Goal: Find specific page/section: Find specific page/section

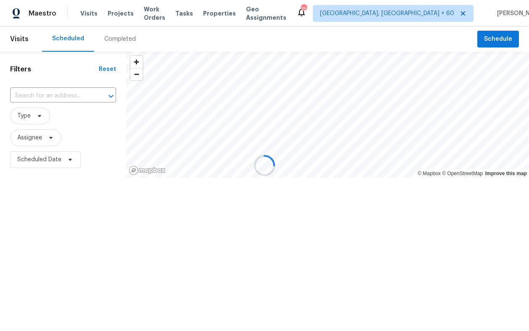
click at [155, 10] on div at bounding box center [264, 165] width 529 height 331
click at [154, 11] on div at bounding box center [264, 165] width 529 height 331
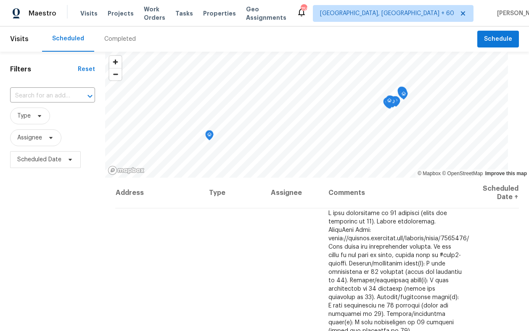
click at [154, 11] on span "Work Orders" at bounding box center [154, 13] width 21 height 17
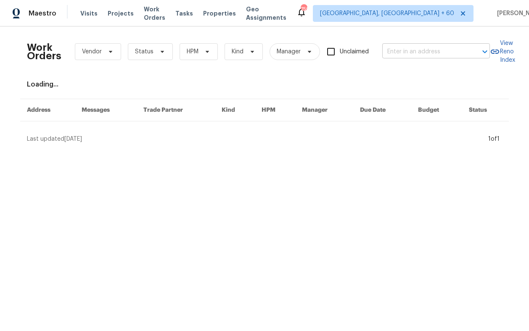
click at [434, 56] on input "text" at bounding box center [424, 51] width 84 height 13
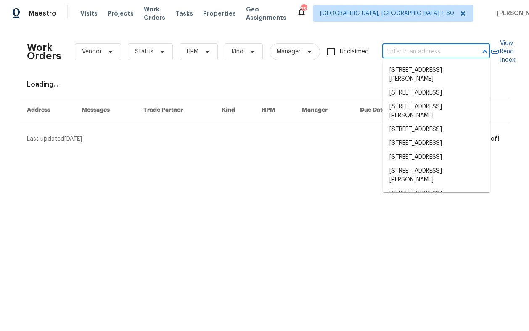
paste input "[STREET_ADDRESS]"
type input "[STREET_ADDRESS]"
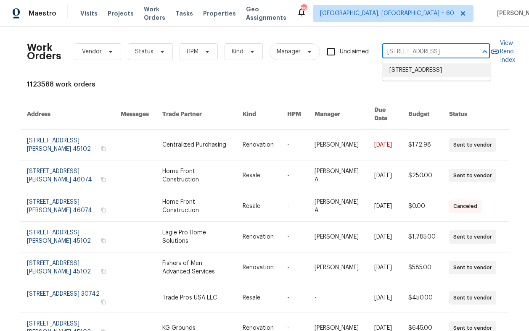
click at [422, 67] on li "[STREET_ADDRESS]" at bounding box center [437, 70] width 108 height 14
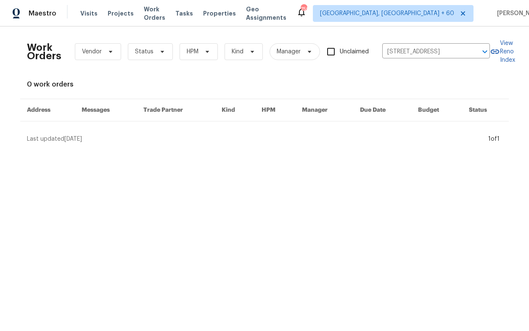
click at [333, 51] on input "Unclaimed" at bounding box center [331, 52] width 18 height 18
checkbox input "false"
click at [189, 20] on div "Visits Projects Work Orders Tasks Properties Geo Assignments" at bounding box center [188, 13] width 216 height 17
click at [223, 13] on span "Properties" at bounding box center [219, 13] width 33 height 8
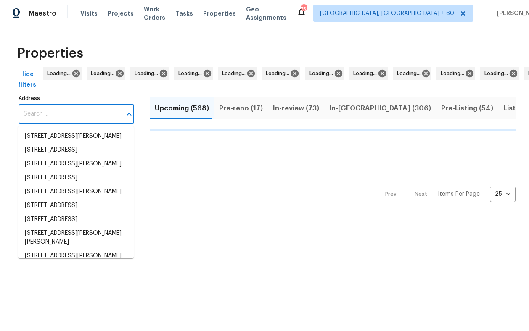
click at [56, 115] on input "Address" at bounding box center [70, 114] width 103 height 20
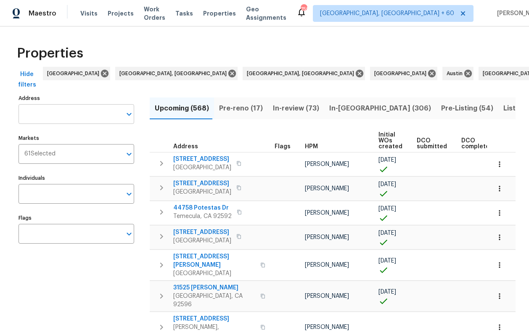
click at [58, 116] on input "Address" at bounding box center [70, 114] width 103 height 20
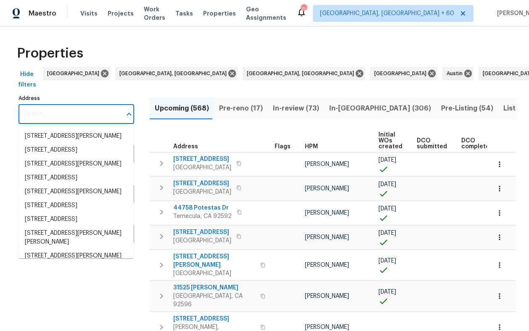
paste input "[STREET_ADDRESS]"
type input "[STREET_ADDRESS]"
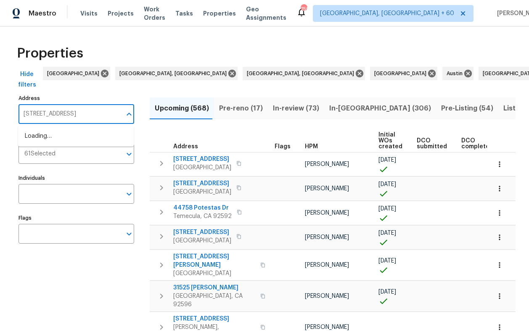
scroll to position [0, 6]
click at [77, 131] on li "[STREET_ADDRESS]" at bounding box center [76, 137] width 116 height 14
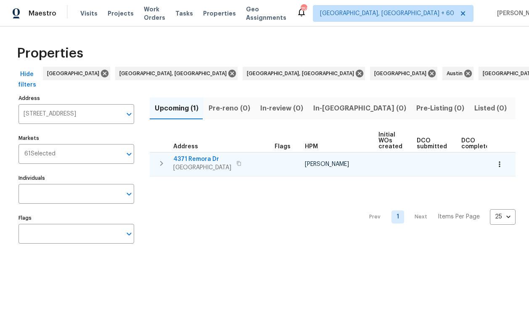
click at [198, 159] on span "4371 Remora Dr" at bounding box center [202, 159] width 58 height 8
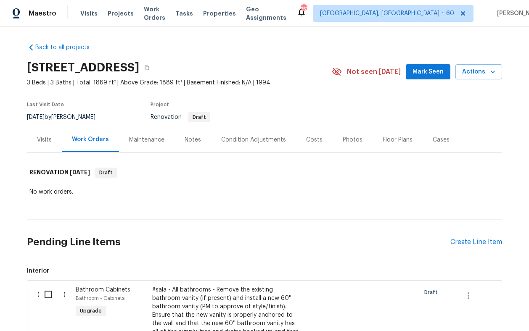
click at [53, 141] on div "Visits" at bounding box center [44, 139] width 35 height 25
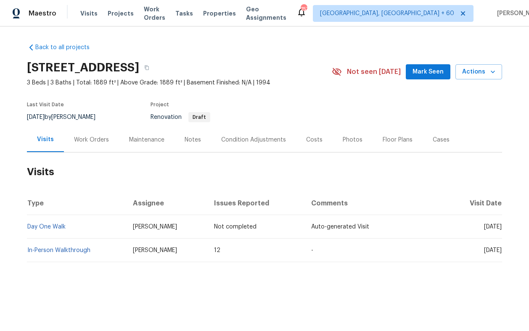
click at [94, 139] on div "Work Orders" at bounding box center [91, 140] width 35 height 8
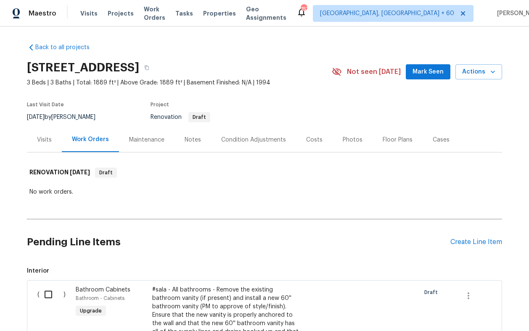
click at [140, 141] on div "Maintenance" at bounding box center [146, 140] width 35 height 8
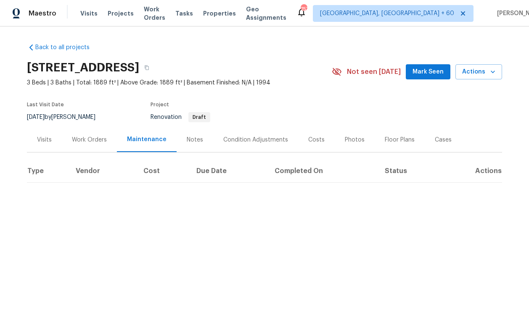
click at [102, 143] on div "Work Orders" at bounding box center [89, 140] width 35 height 8
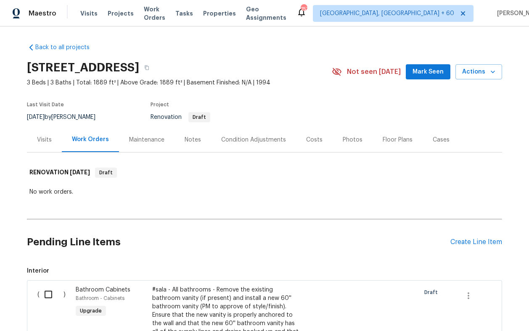
click at [246, 138] on div "Condition Adjustments" at bounding box center [253, 140] width 65 height 8
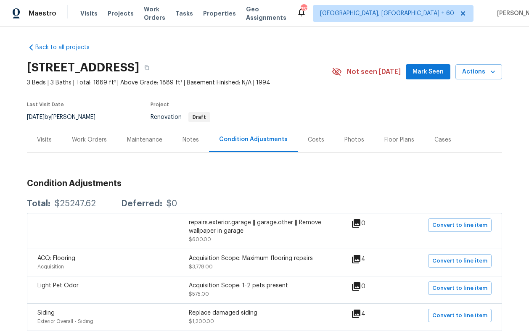
click at [85, 140] on div "Work Orders" at bounding box center [89, 140] width 35 height 8
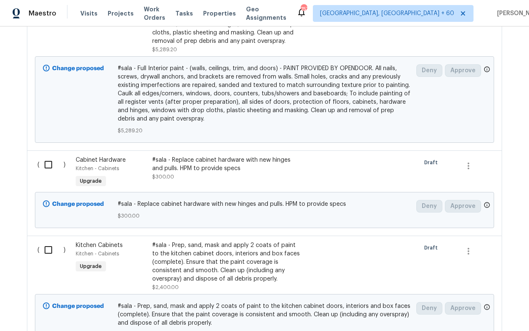
scroll to position [1064, 0]
